Goal: Transaction & Acquisition: Register for event/course

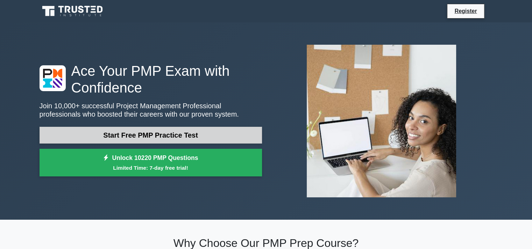
click at [148, 137] on link "Start Free PMP Practice Test" at bounding box center [151, 135] width 222 height 17
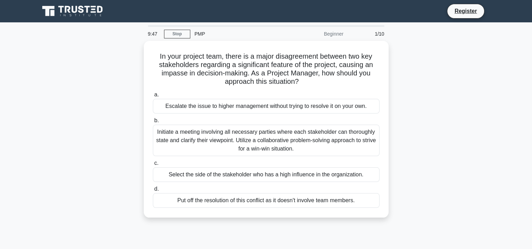
click at [199, 34] on div "PMP" at bounding box center [238, 34] width 96 height 14
click at [200, 35] on div "PMP" at bounding box center [238, 34] width 96 height 14
click at [469, 13] on link "Register" at bounding box center [465, 11] width 31 height 9
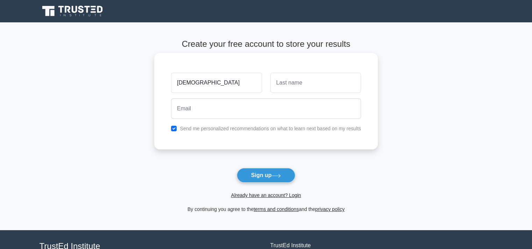
type input "[DEMOGRAPHIC_DATA]"
click at [296, 82] on input "text" at bounding box center [315, 83] width 91 height 20
type input "dev"
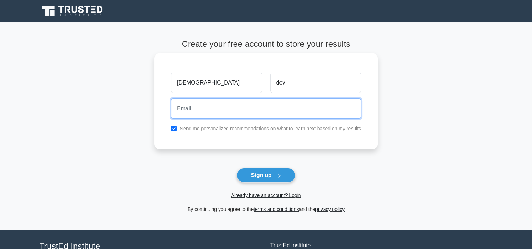
click at [196, 108] on input "email" at bounding box center [266, 109] width 190 height 20
type input "srmalar1980@gmail.com"
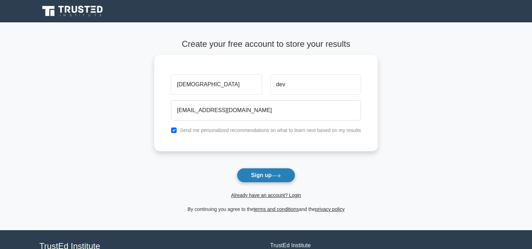
click at [242, 173] on button "Sign up" at bounding box center [266, 175] width 59 height 15
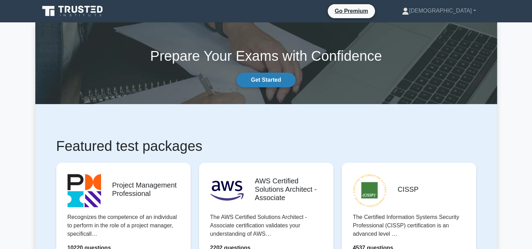
click at [270, 80] on link "Get Started" at bounding box center [265, 80] width 59 height 15
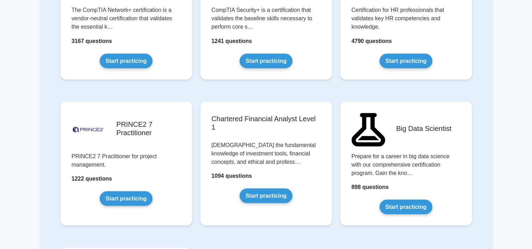
scroll to position [1049, 0]
